Goal: Information Seeking & Learning: Find specific fact

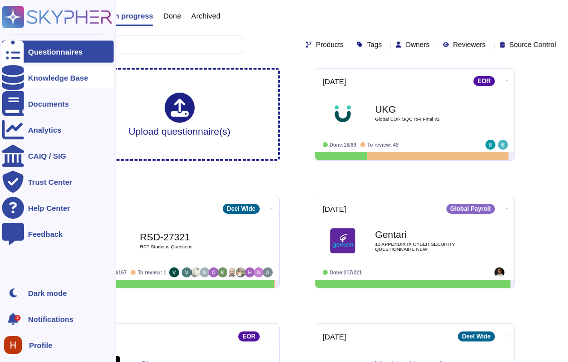
click at [55, 74] on div "Knowledge Base" at bounding box center [58, 78] width 60 height 8
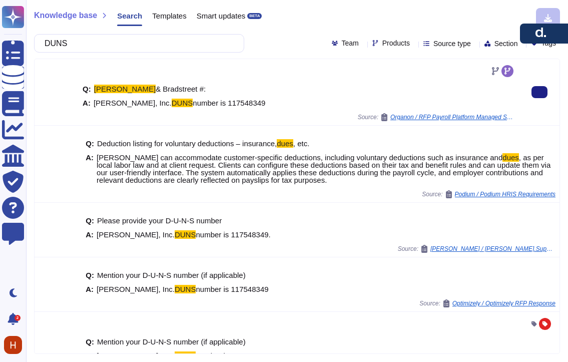
type input "DUNS"
drag, startPoint x: 227, startPoint y: 104, endPoint x: 186, endPoint y: 104, distance: 41.5
click at [186, 104] on div "A: [PERSON_NAME], Inc. DUNS number is 117548349" at bounding box center [299, 103] width 433 height 8
copy span "117548349"
